Goal: Find contact information: Obtain details needed to contact an individual or organization

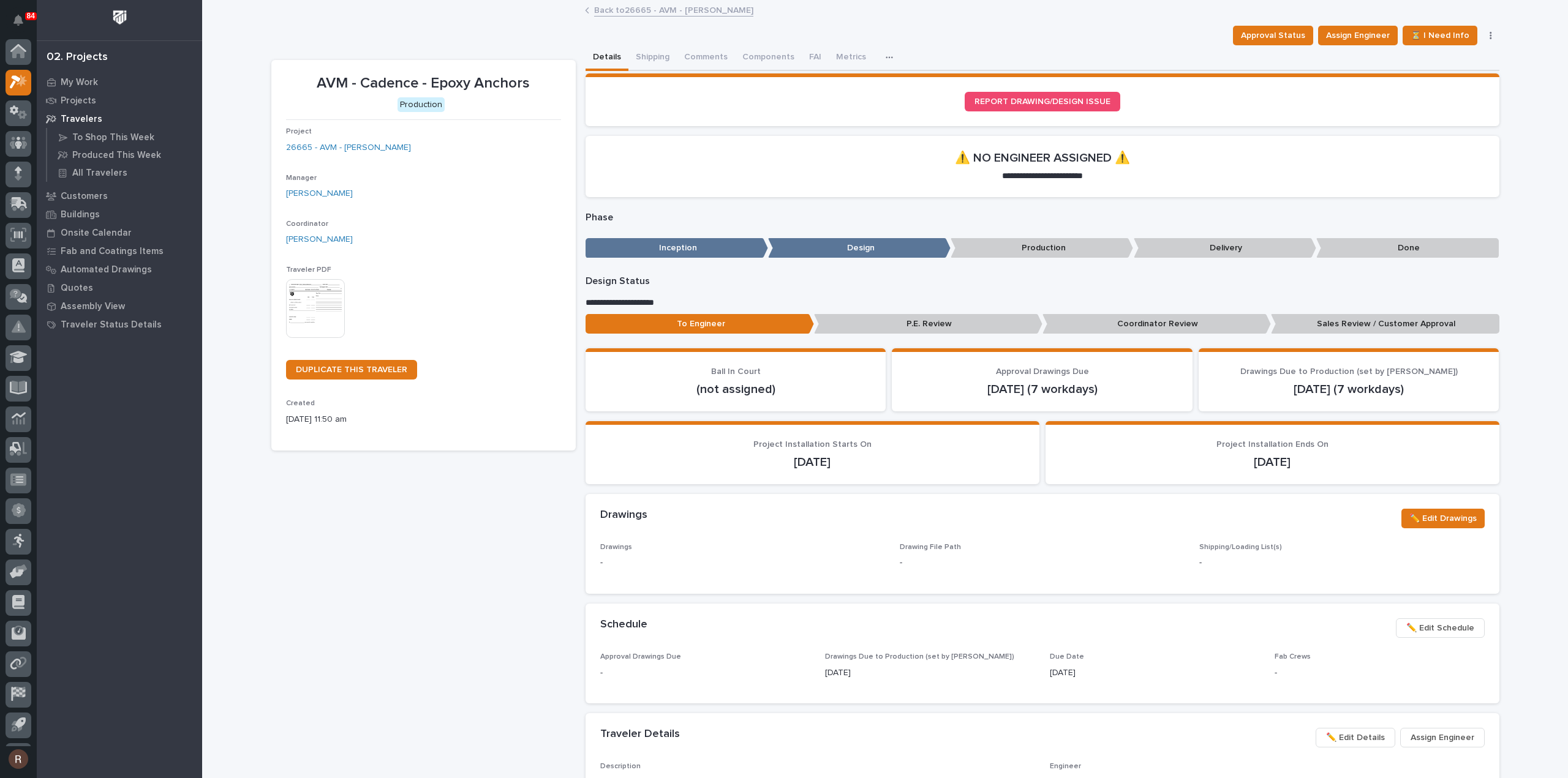
scroll to position [27, 0]
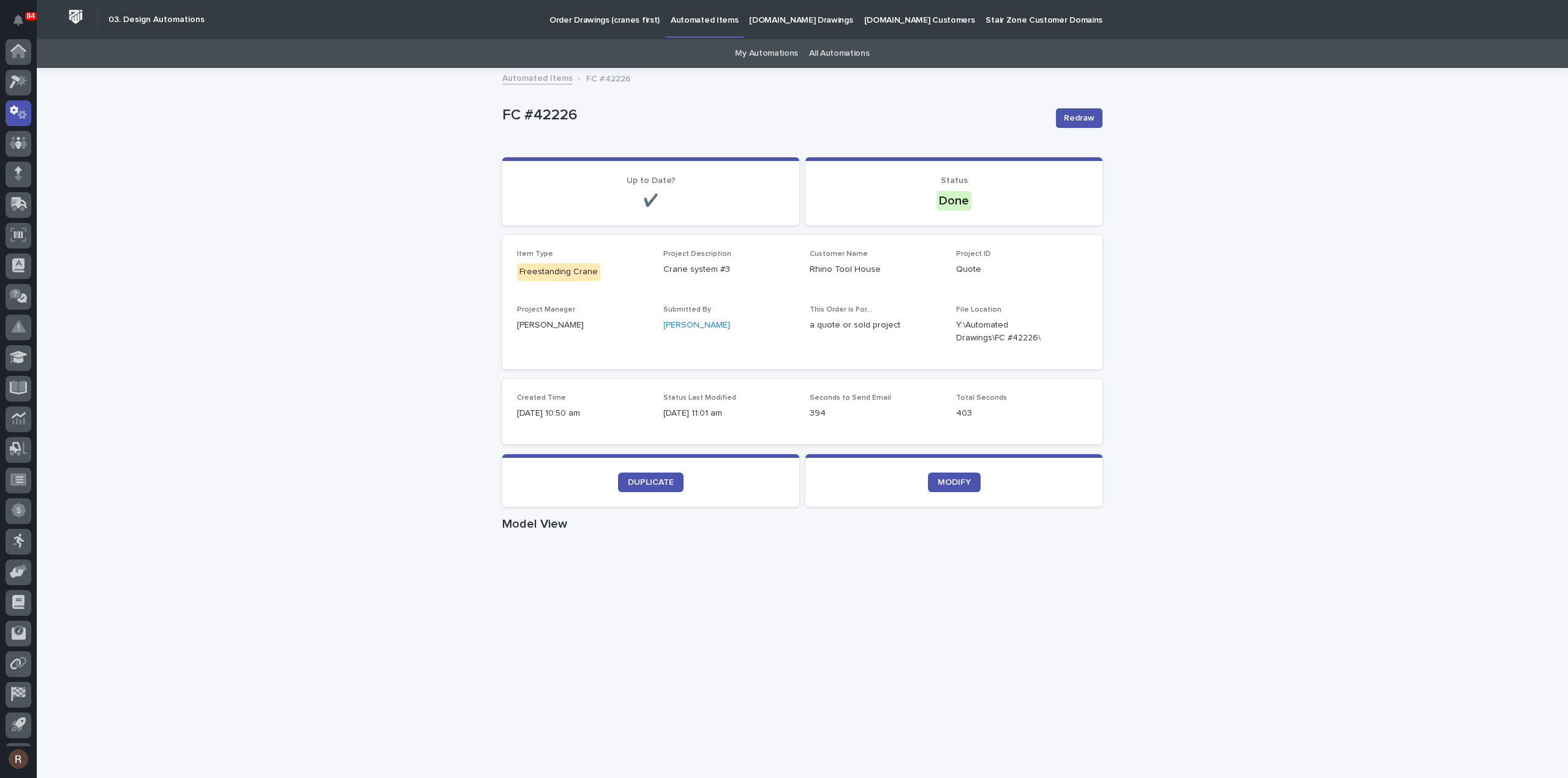
scroll to position [27, 0]
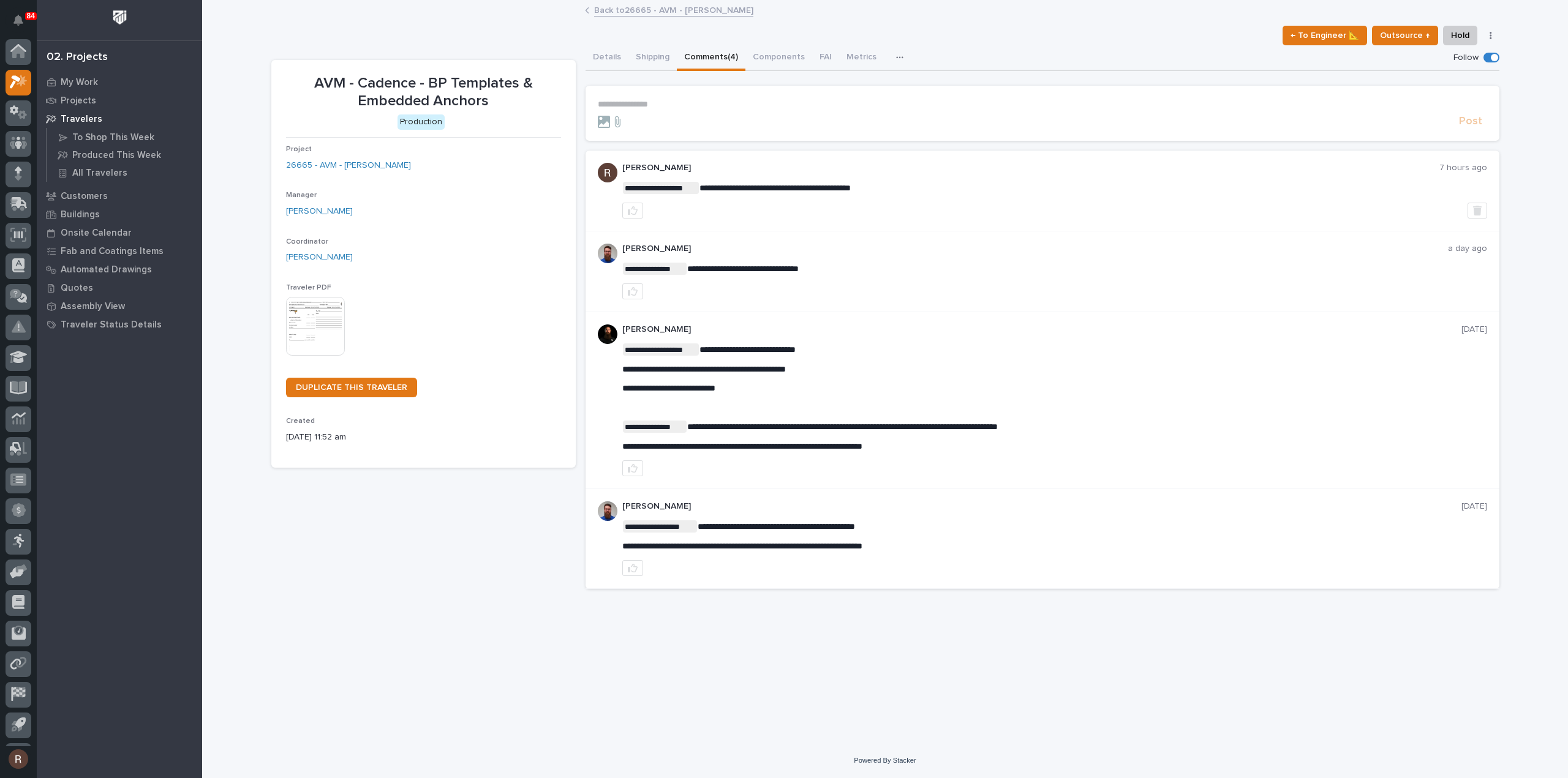
scroll to position [27, 0]
click at [15, 48] on icon at bounding box center [18, 55] width 18 height 14
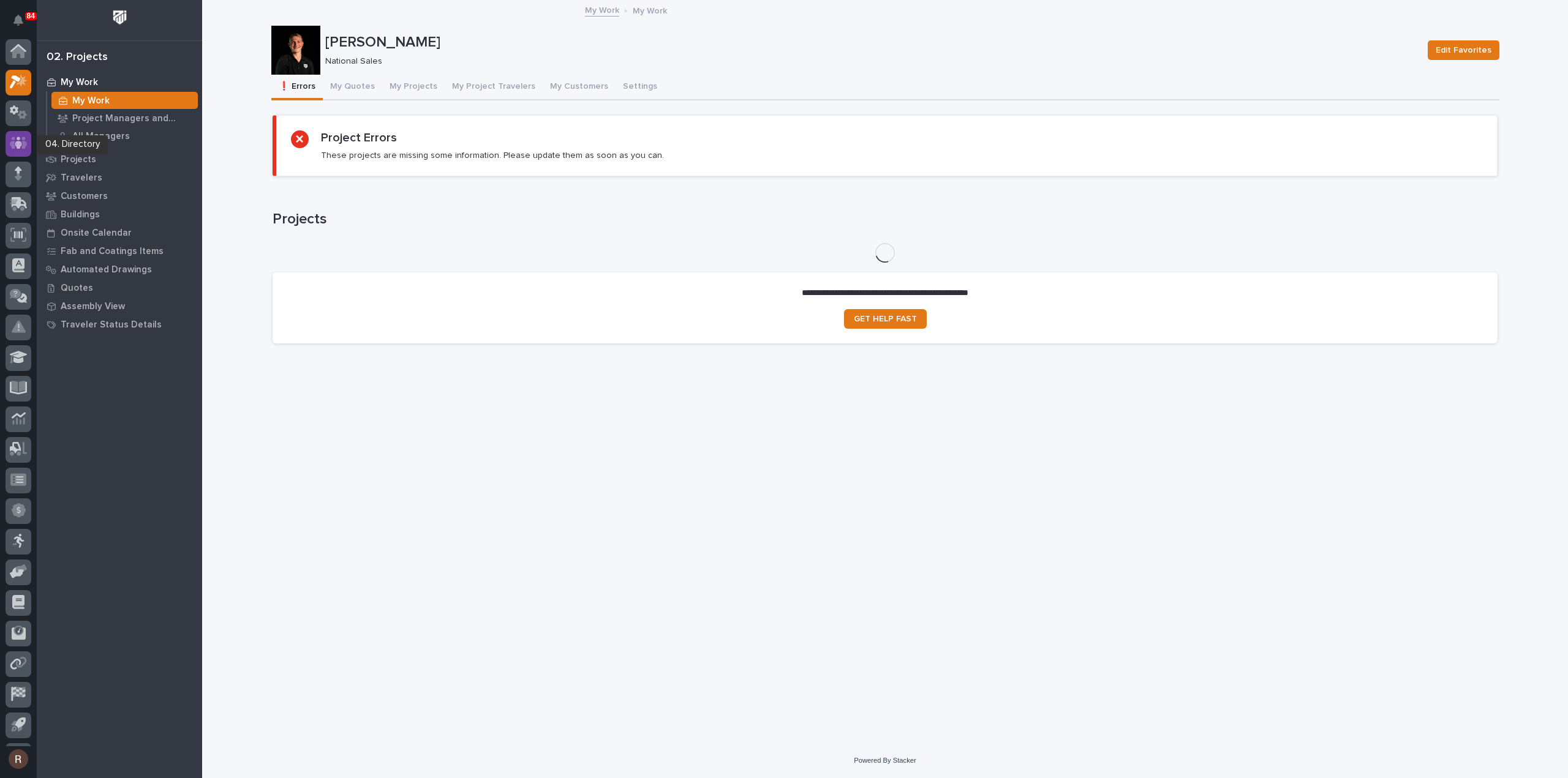
click at [15, 145] on icon at bounding box center [18, 143] width 18 height 14
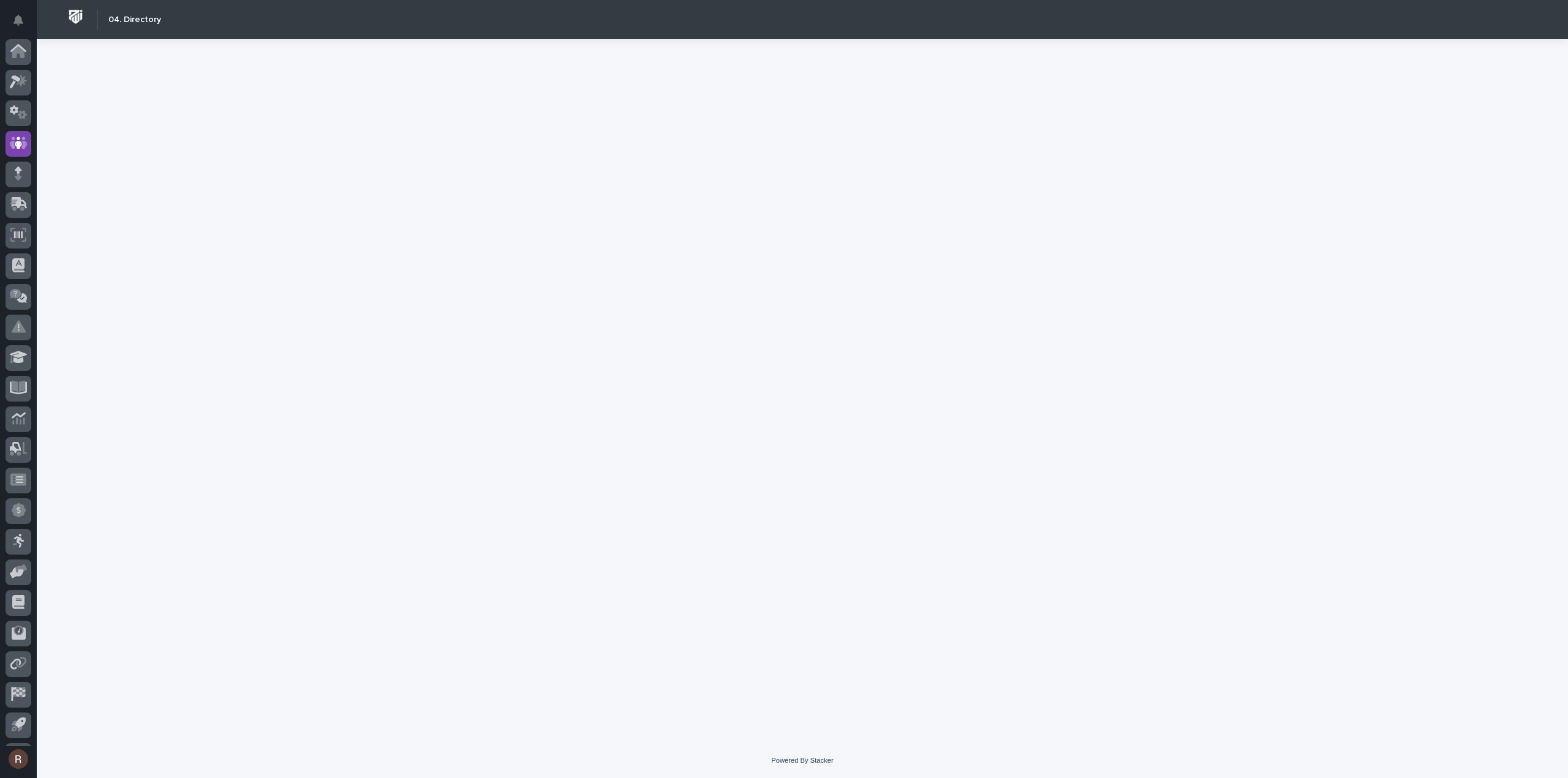
scroll to position [27, 0]
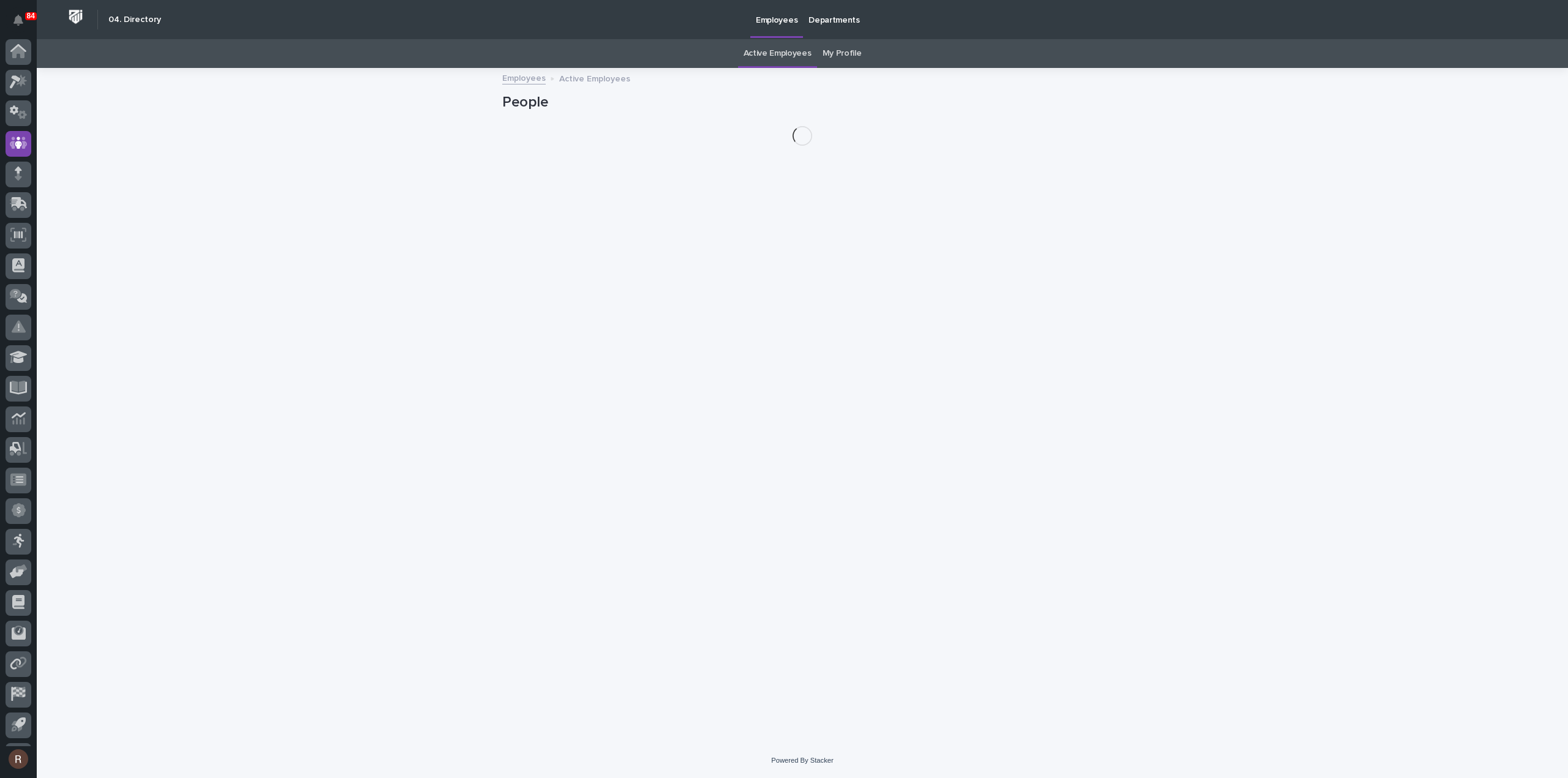
scroll to position [27, 0]
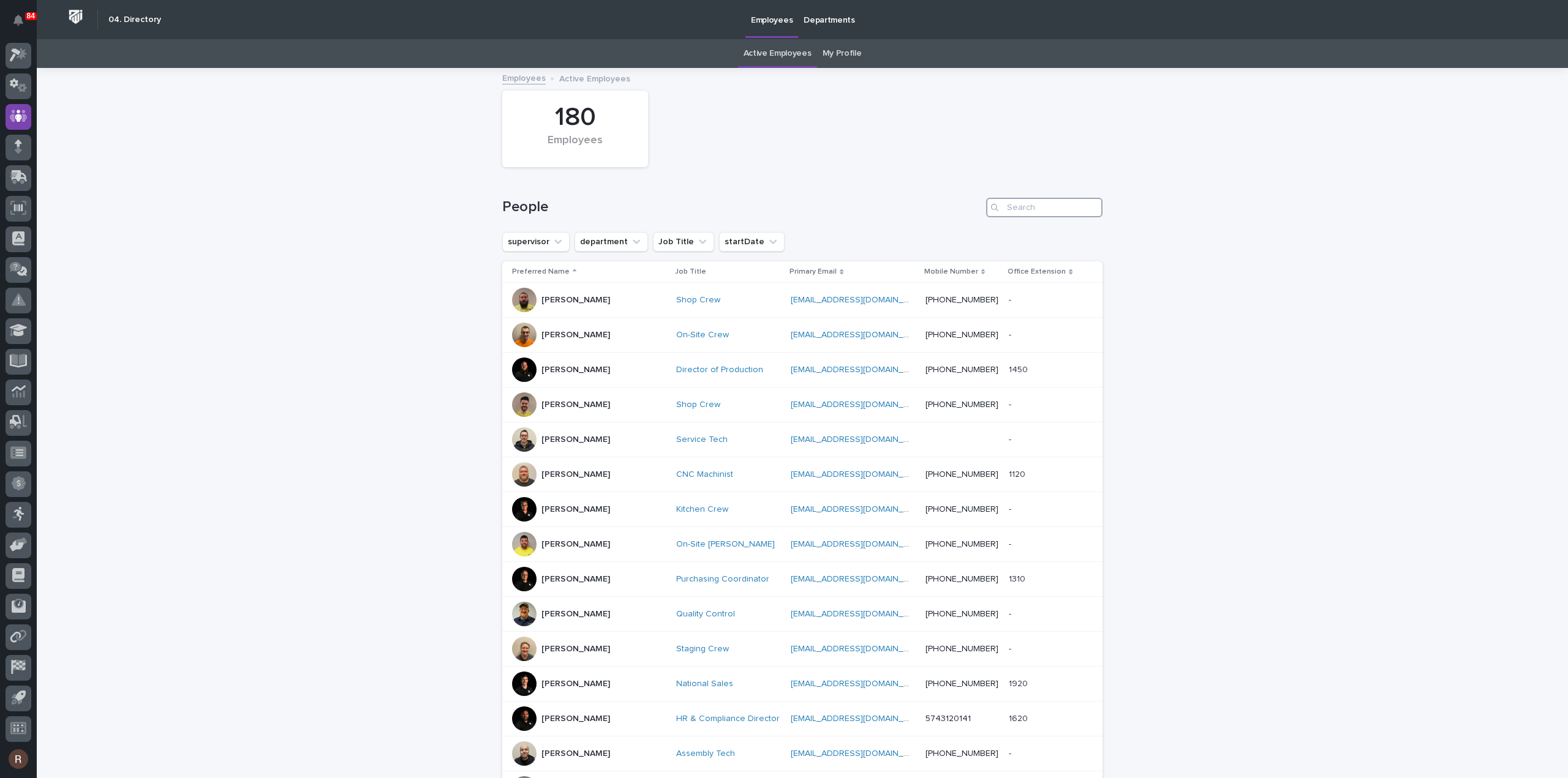
click at [1037, 208] on input "Search" at bounding box center [1044, 207] width 116 height 19
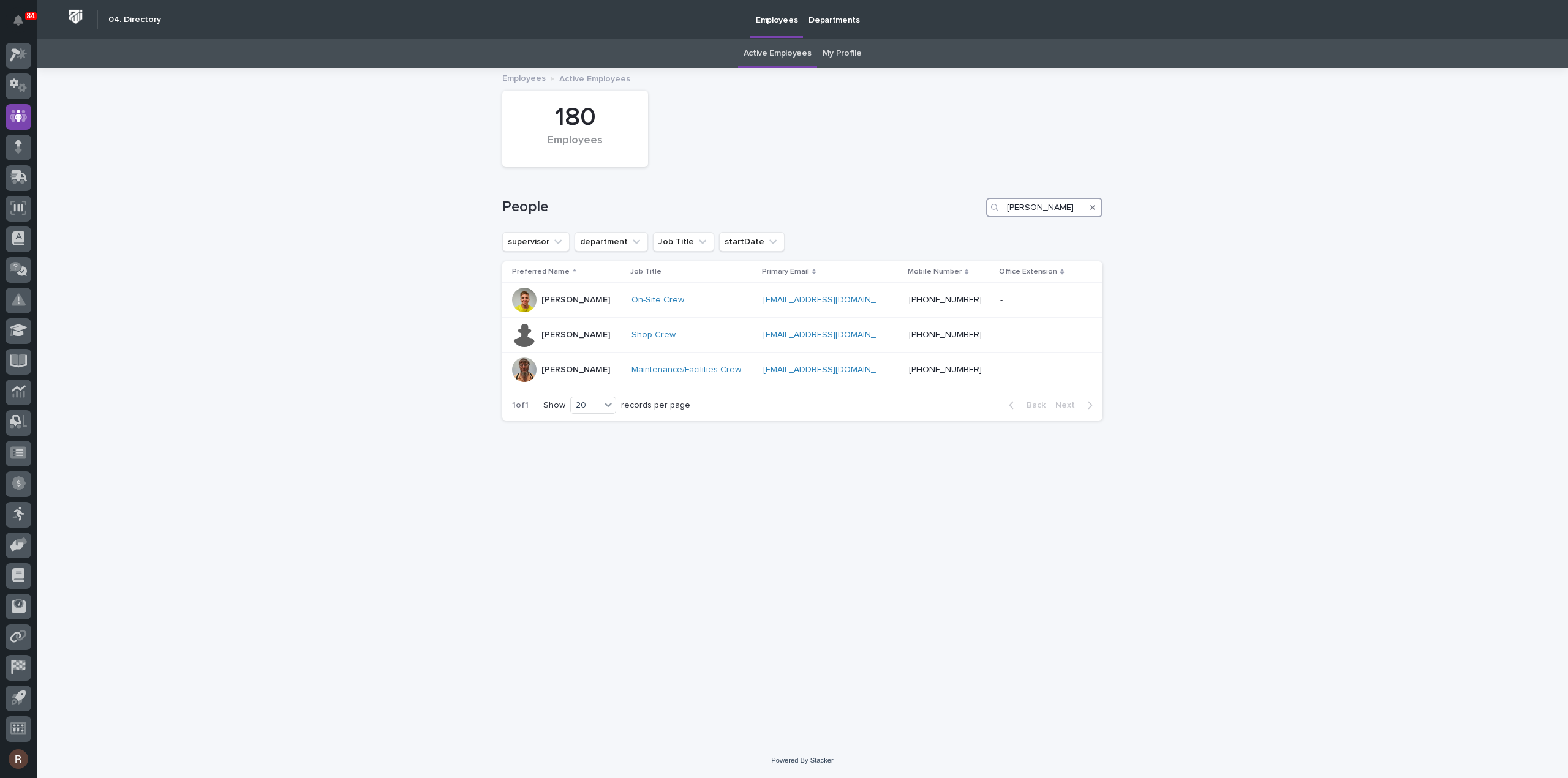
type input "jerry"
